Goal: Book appointment/travel/reservation

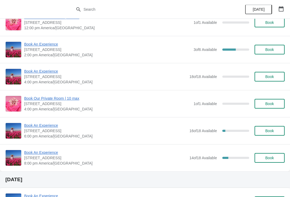
scroll to position [507, 0]
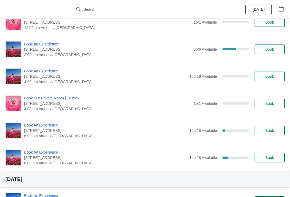
click at [36, 126] on span "Book An Experience" at bounding box center [105, 125] width 162 height 5
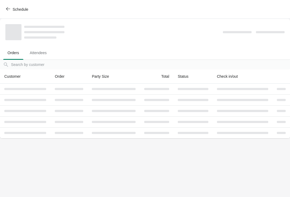
scroll to position [0, 0]
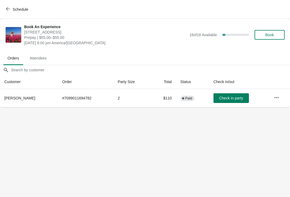
click at [4, 8] on button "Schedule" at bounding box center [18, 10] width 30 height 10
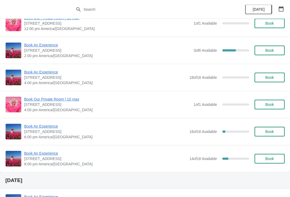
scroll to position [509, 0]
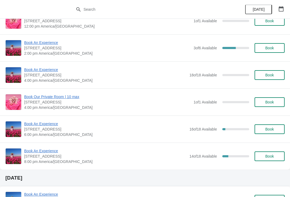
click at [37, 122] on span "Book An Experience" at bounding box center [105, 123] width 162 height 5
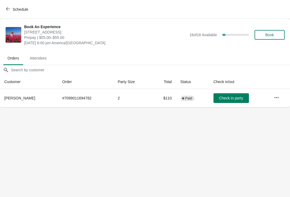
scroll to position [0, 0]
click at [275, 97] on icon "button" at bounding box center [276, 97] width 5 height 5
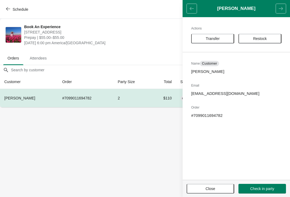
click at [210, 37] on span "Transfer" at bounding box center [213, 39] width 14 height 4
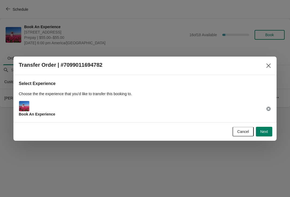
click at [263, 130] on span "Next" at bounding box center [264, 132] width 8 height 4
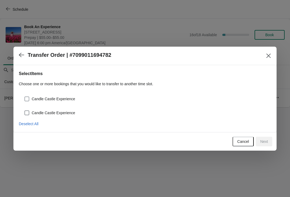
click at [25, 100] on span at bounding box center [26, 99] width 5 height 5
click at [25, 97] on input "Candle Castle Experience" at bounding box center [24, 97] width 0 height 0
checkbox input "true"
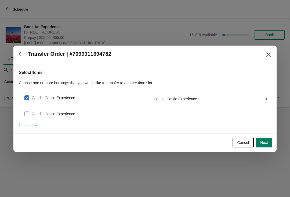
click at [27, 112] on span at bounding box center [26, 114] width 5 height 5
click at [25, 112] on input "Candle Castle Experience" at bounding box center [24, 112] width 0 height 0
checkbox input "true"
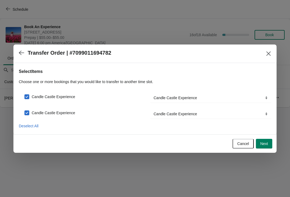
click at [263, 144] on span "Next" at bounding box center [264, 144] width 8 height 4
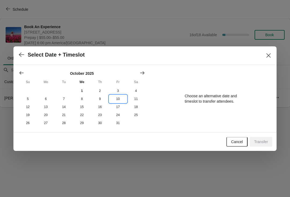
click at [119, 98] on button "10" at bounding box center [118, 99] width 18 height 8
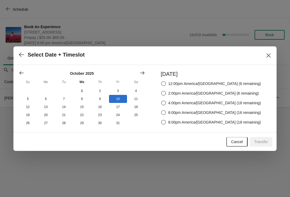
click at [166, 123] on span at bounding box center [163, 122] width 5 height 5
click at [161, 120] on input "8:00pm America/[GEOGRAPHIC_DATA] (18 remaining)" at bounding box center [161, 120] width 0 height 0
radio input "true"
click at [264, 143] on span "Transfer" at bounding box center [261, 142] width 14 height 4
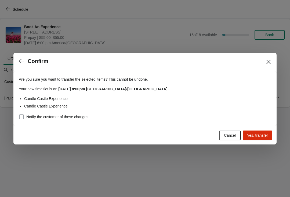
click at [26, 117] on label "Notify the customer of these changes" at bounding box center [54, 117] width 70 height 8
click at [19, 115] on input "Notify the customer of these changes" at bounding box center [19, 115] width 0 height 0
checkbox input "true"
click at [261, 137] on span "Yes, transfer" at bounding box center [257, 135] width 21 height 4
